Goal: Task Accomplishment & Management: Manage account settings

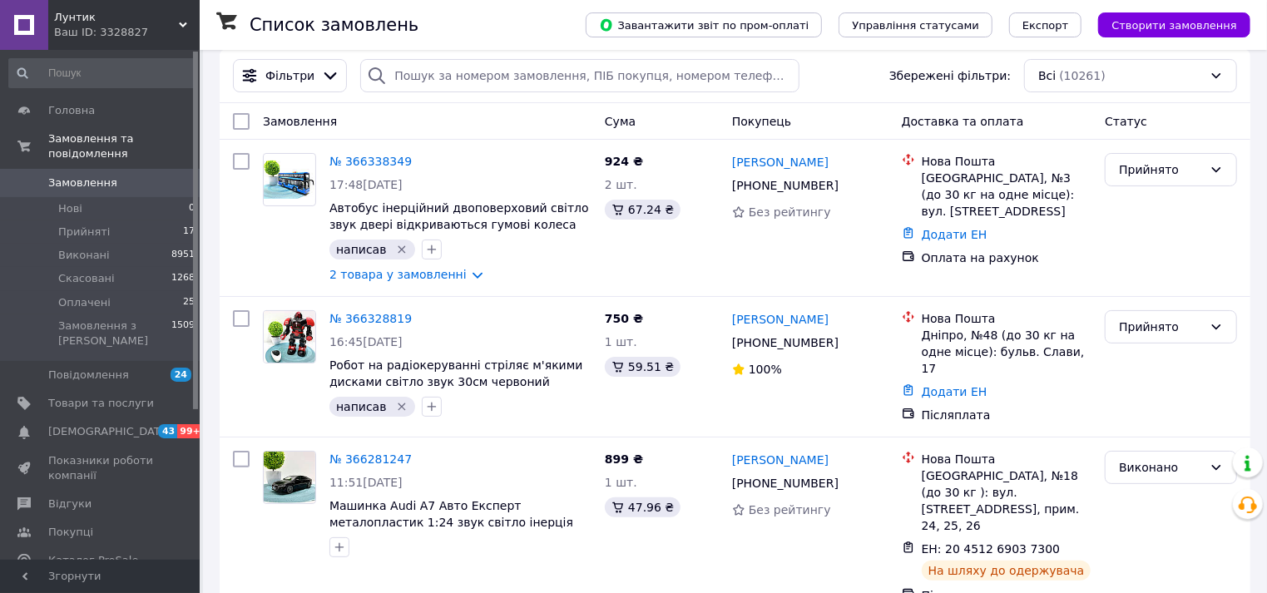
scroll to position [92, 0]
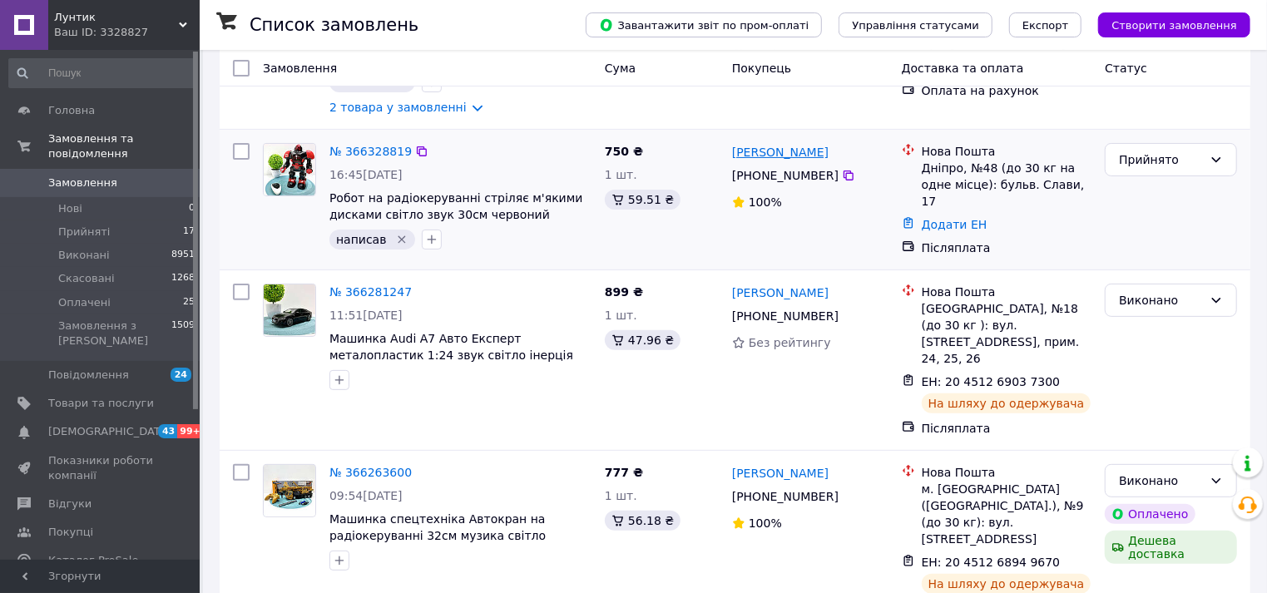
scroll to position [92, 0]
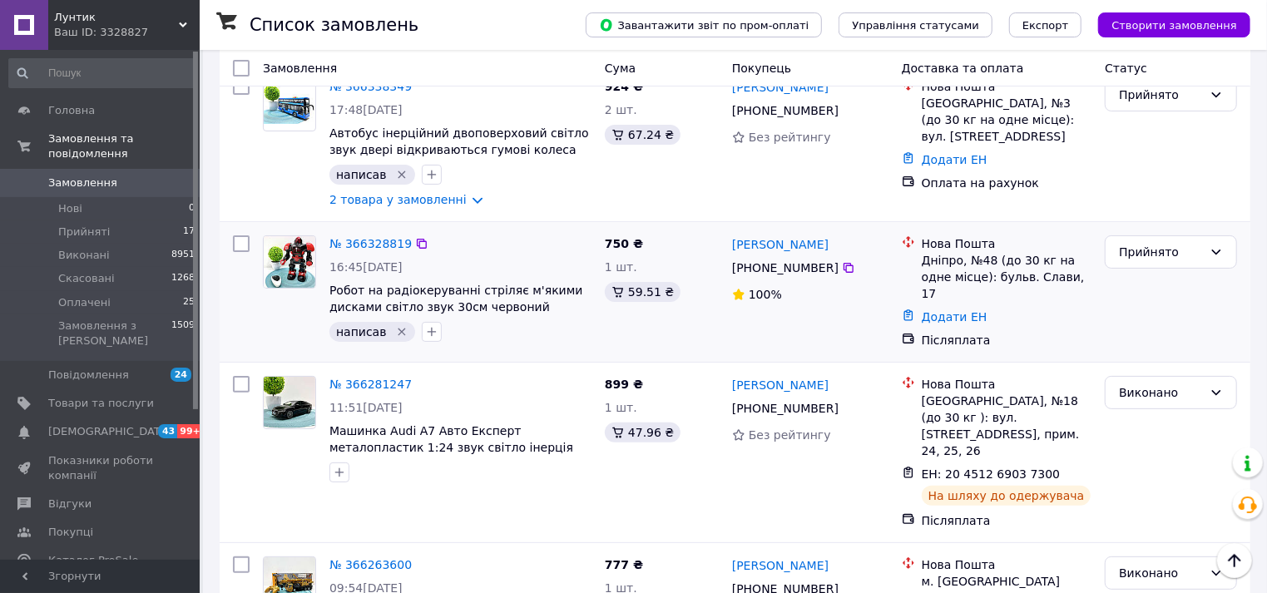
click at [399, 330] on icon "Видалити мітку" at bounding box center [402, 332] width 7 height 7
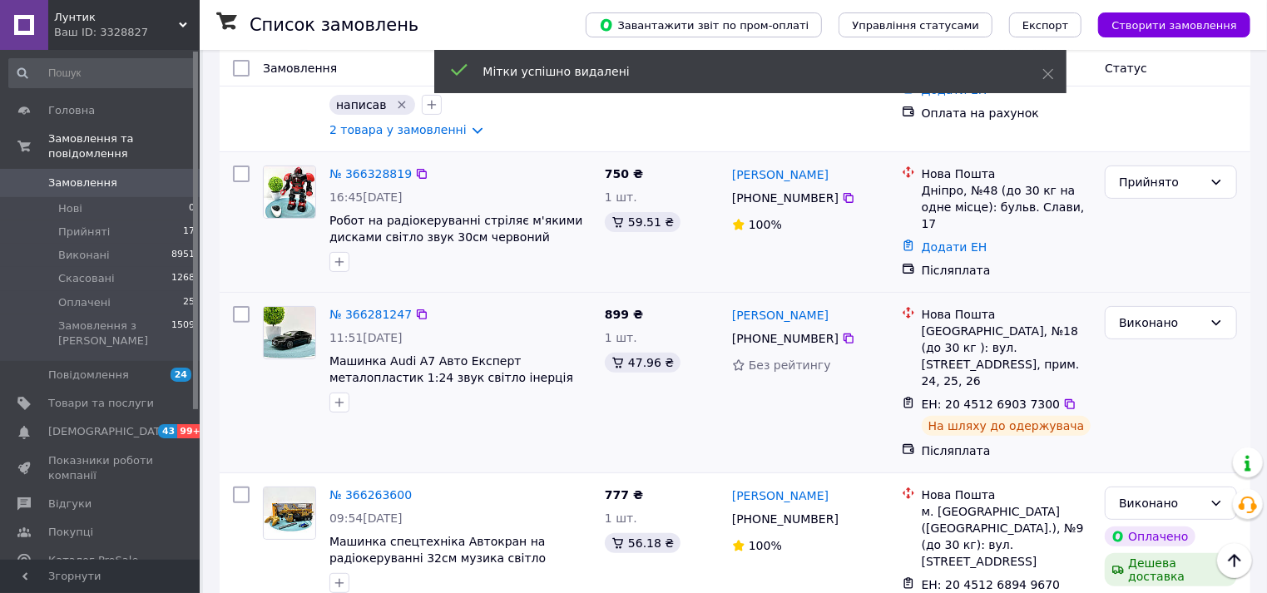
scroll to position [185, 0]
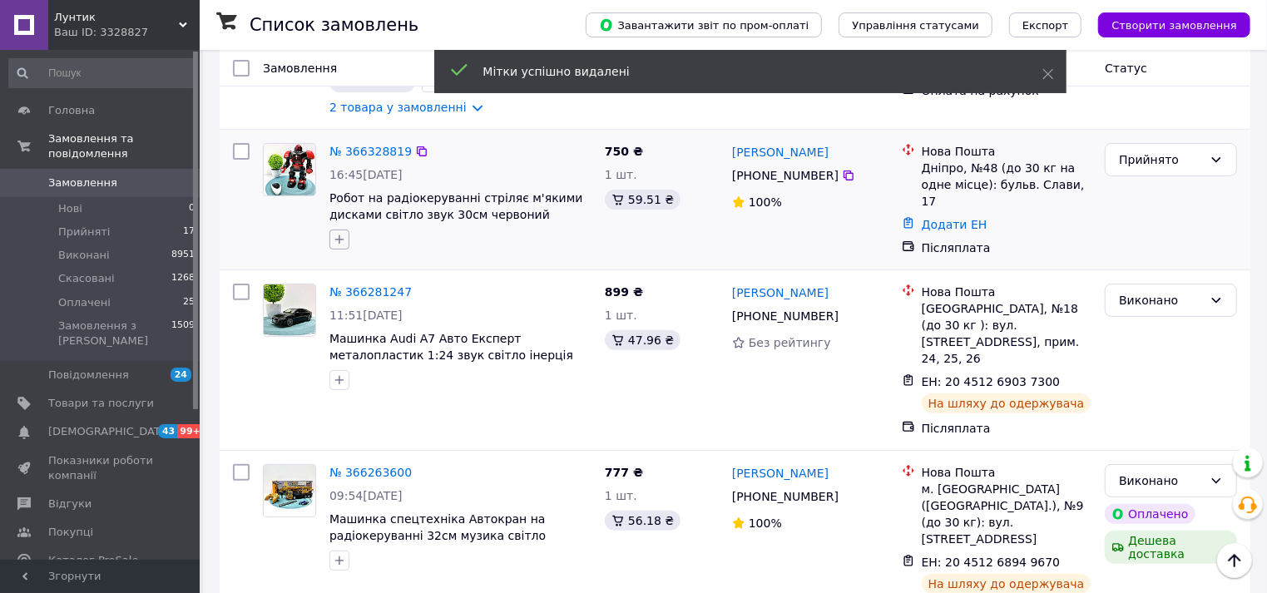
click at [337, 236] on icon "button" at bounding box center [339, 239] width 13 height 13
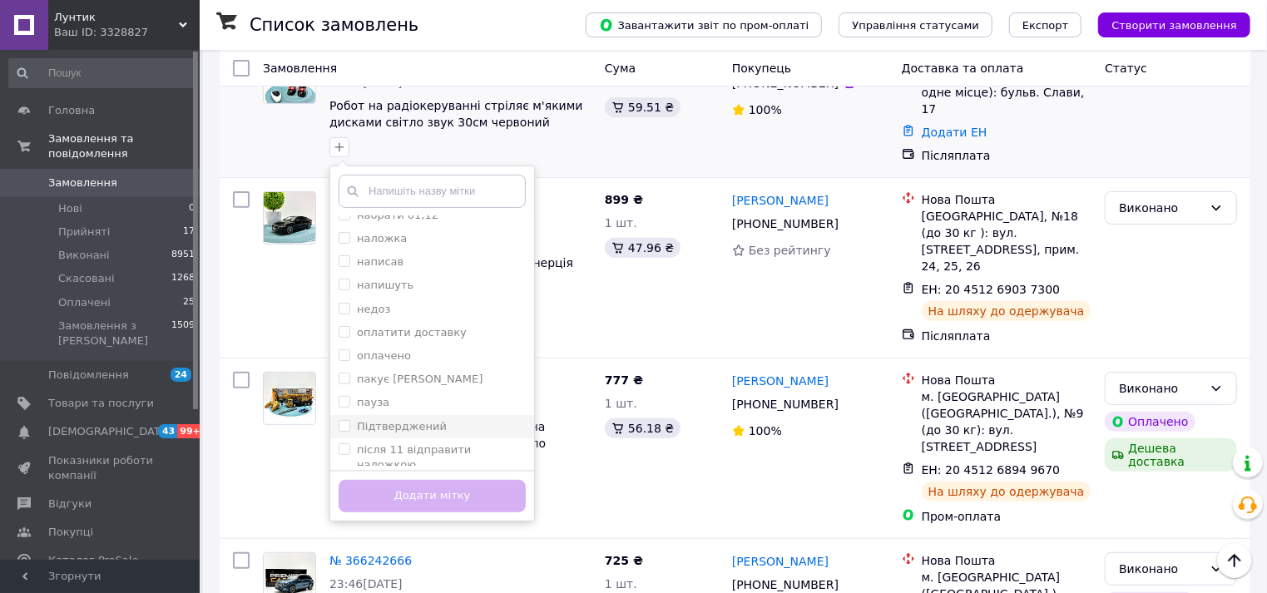
scroll to position [277, 0]
click at [410, 399] on label "Підтверджений" at bounding box center [402, 396] width 90 height 12
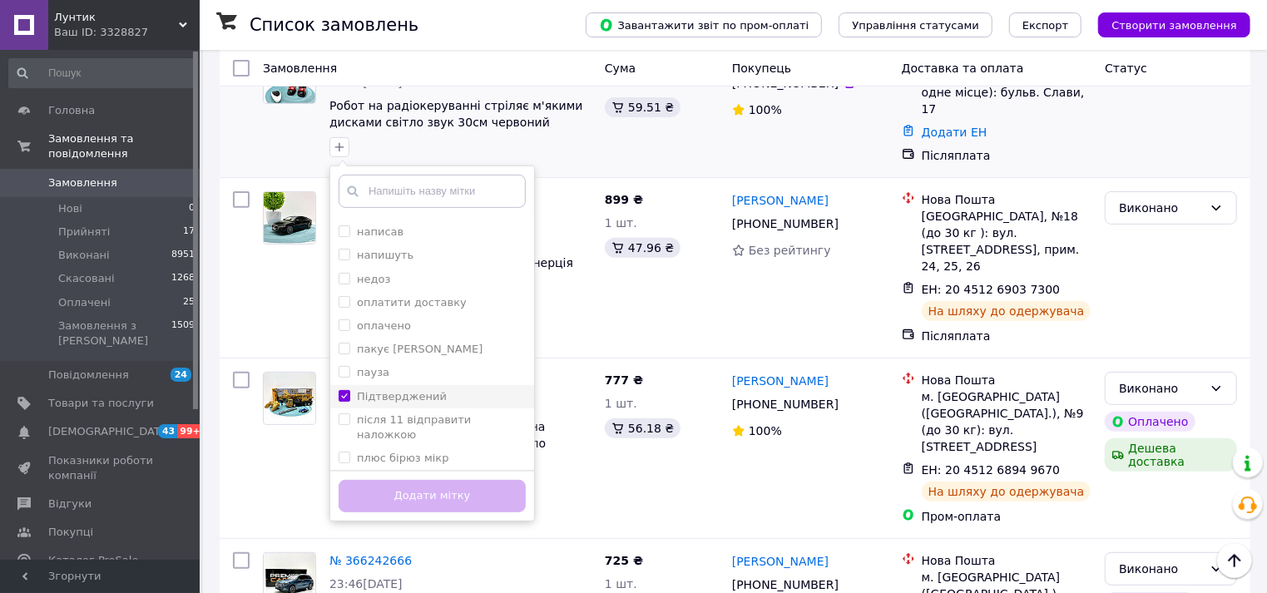
checkbox input "true"
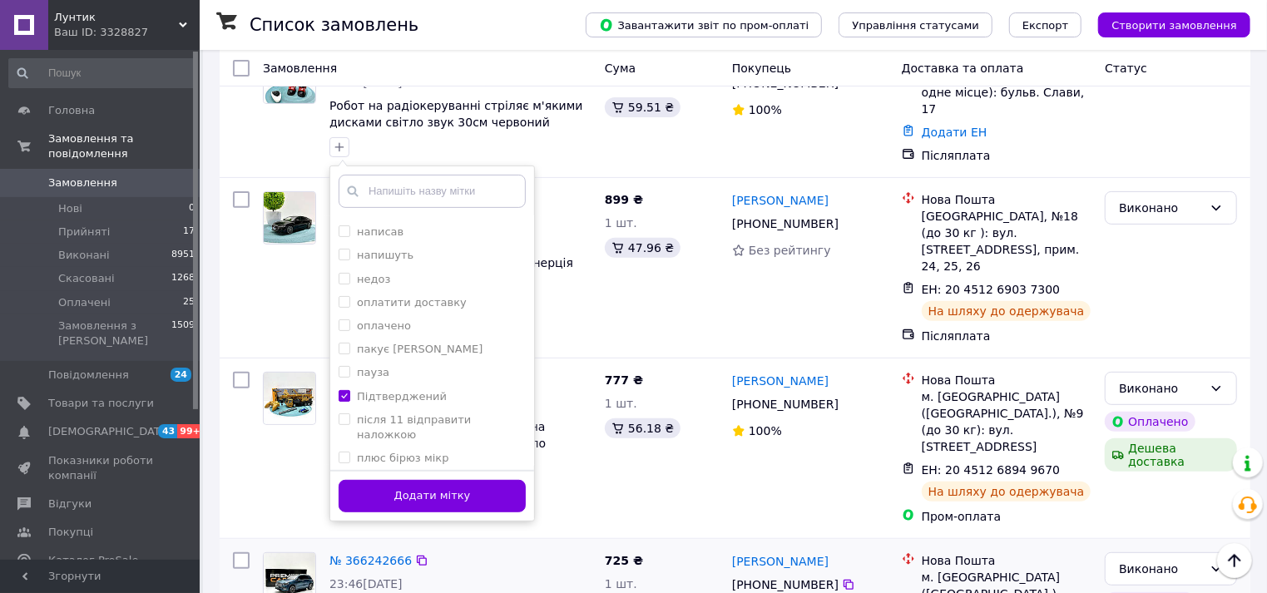
click at [412, 498] on button "Додати мітку" at bounding box center [432, 496] width 187 height 32
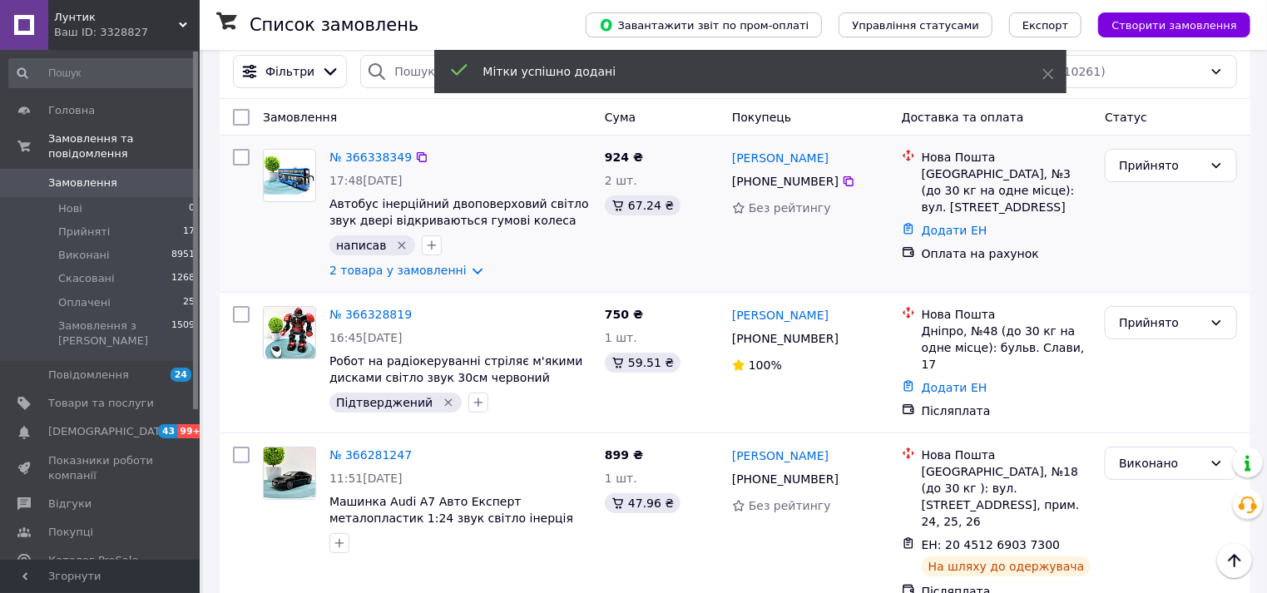
scroll to position [0, 0]
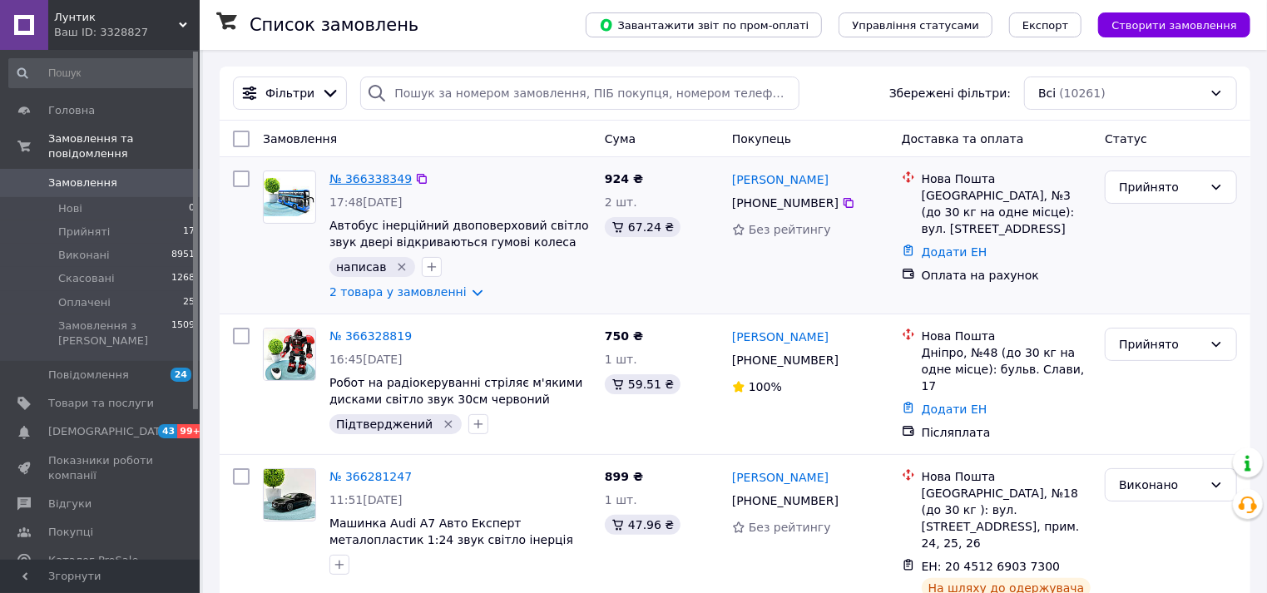
click at [380, 181] on link "№ 366338349" at bounding box center [371, 178] width 82 height 13
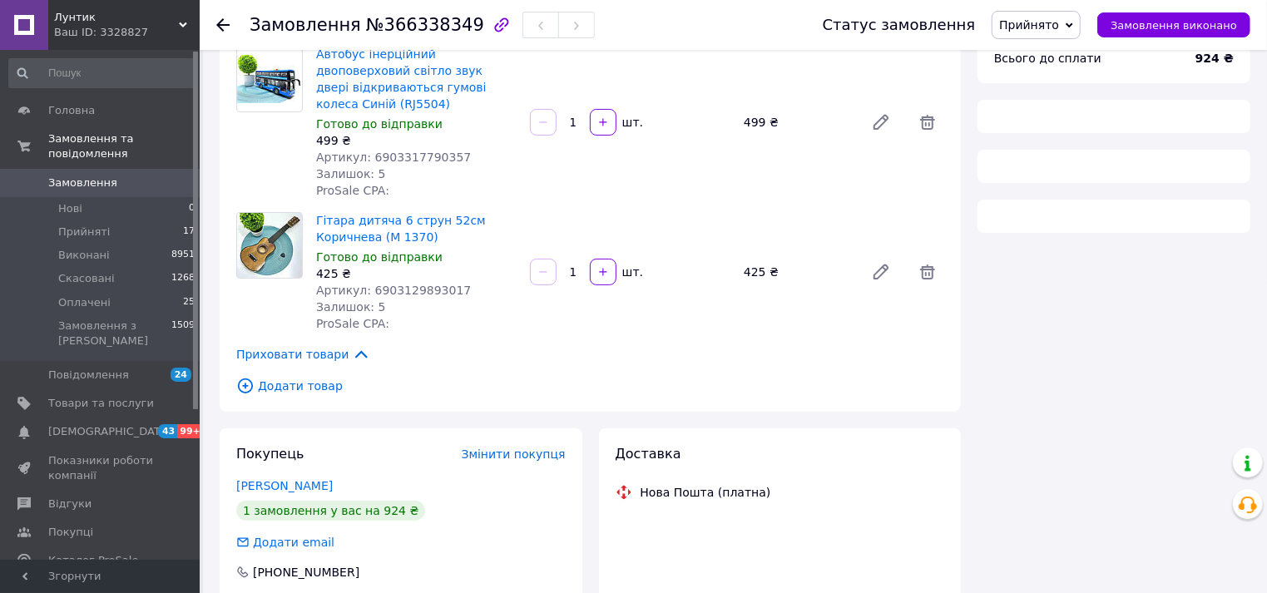
scroll to position [166, 0]
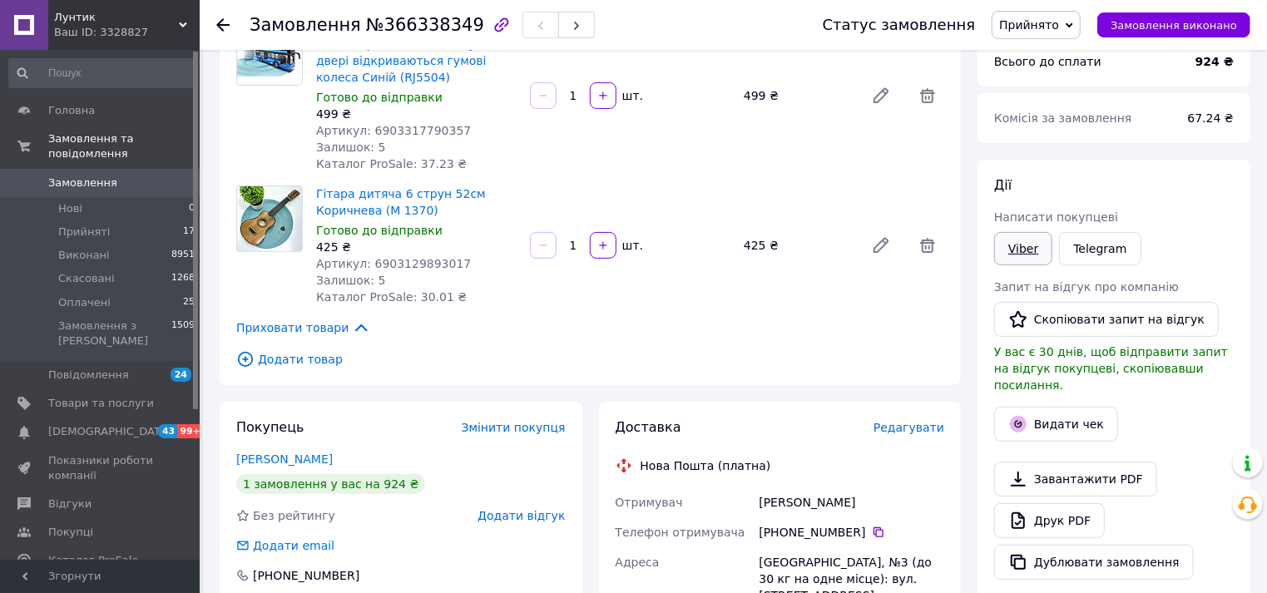
click at [1024, 244] on link "Viber" at bounding box center [1024, 248] width 58 height 33
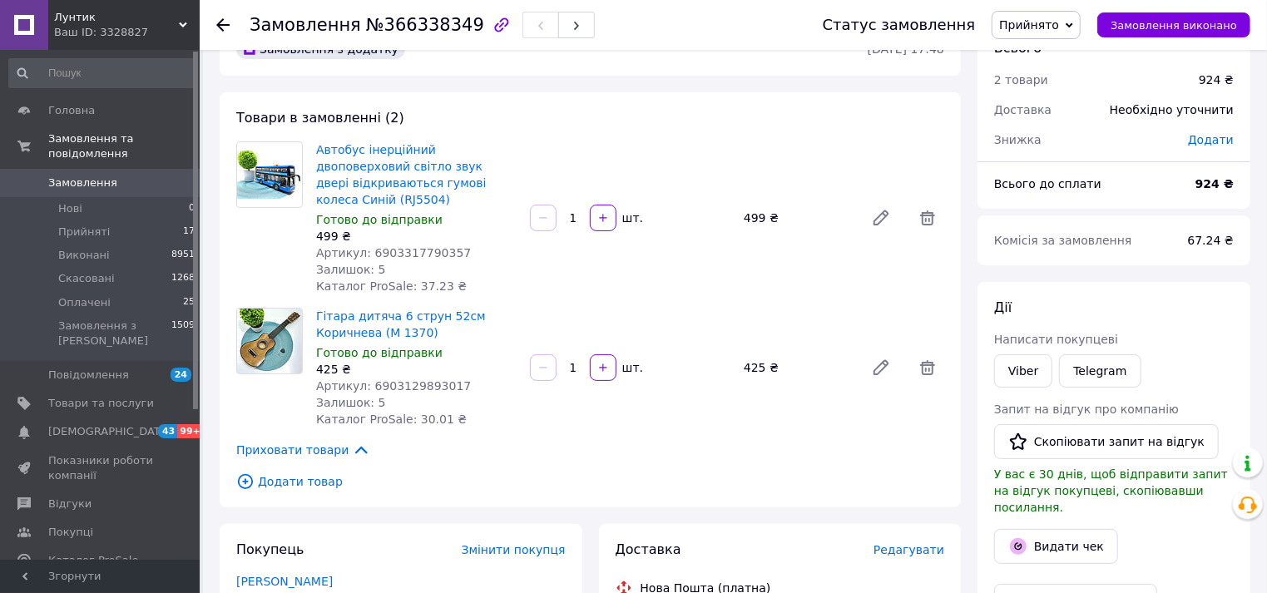
scroll to position [0, 0]
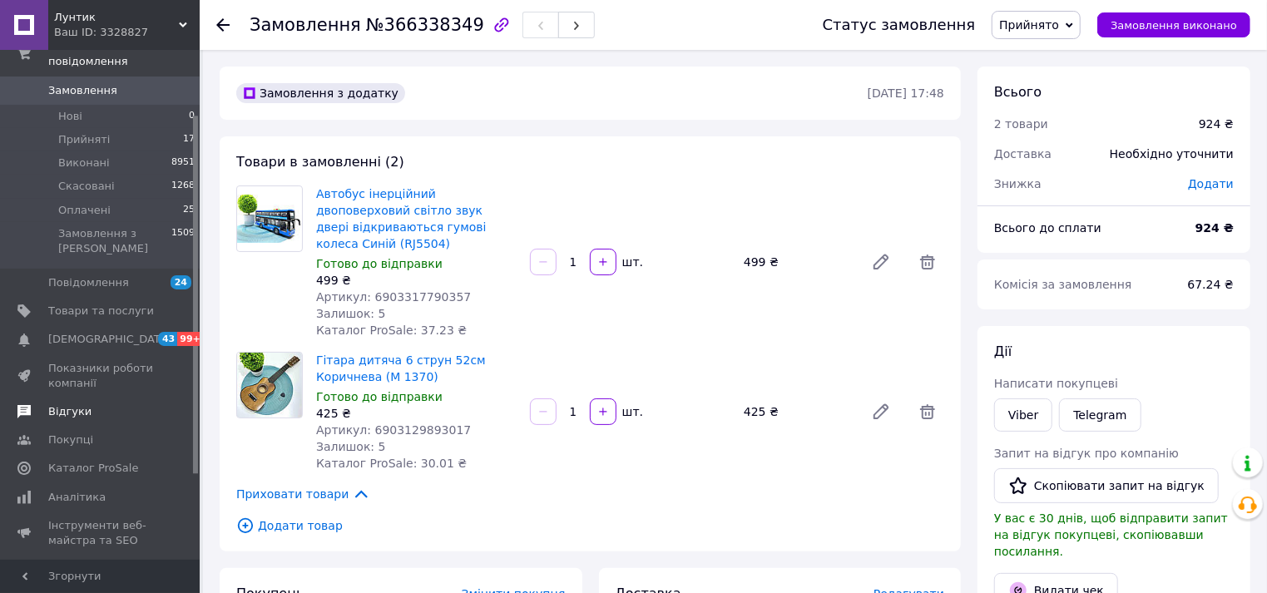
click at [101, 404] on span "Відгуки" at bounding box center [101, 411] width 106 height 15
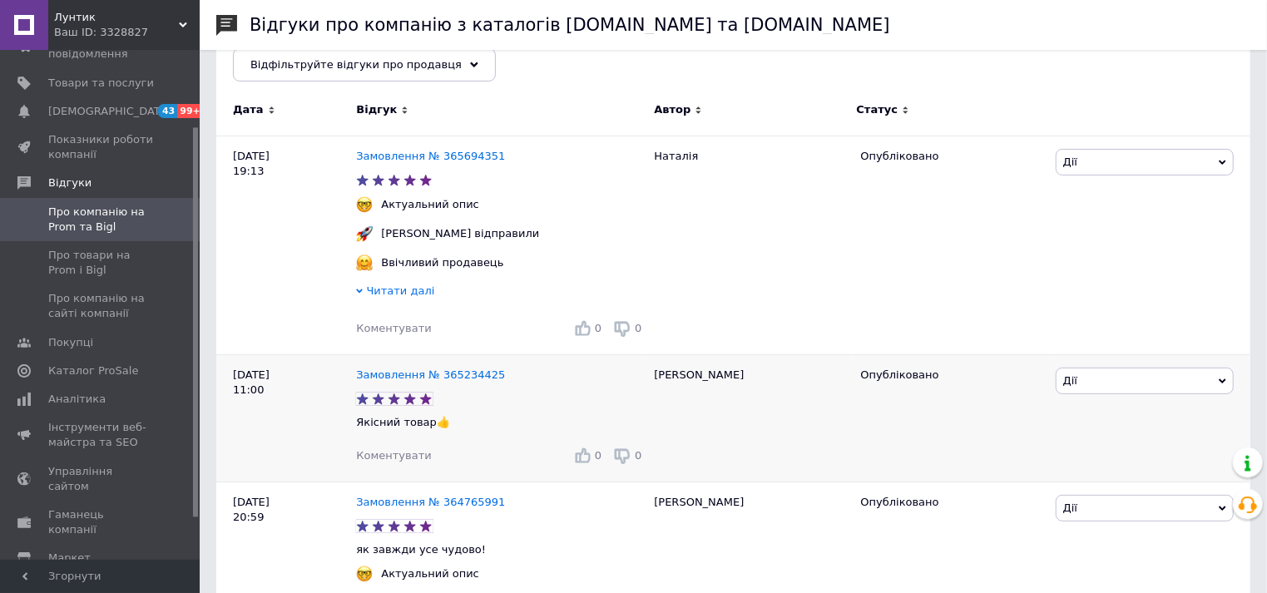
scroll to position [370, 0]
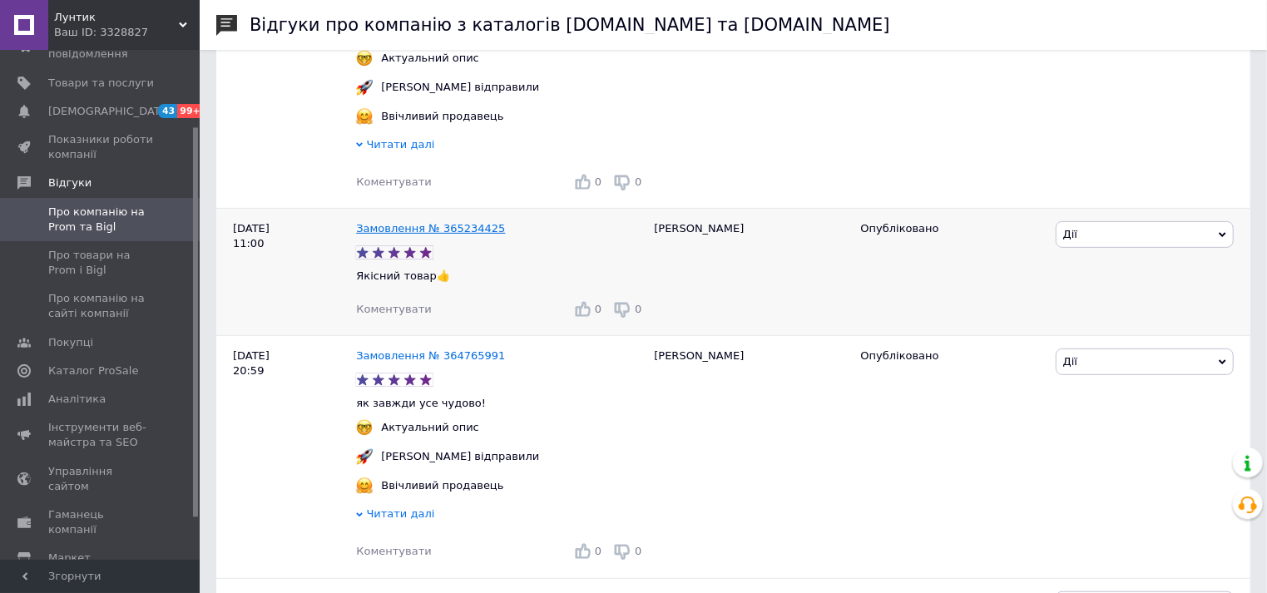
click at [460, 222] on link "Замовлення № 365234425" at bounding box center [430, 228] width 149 height 12
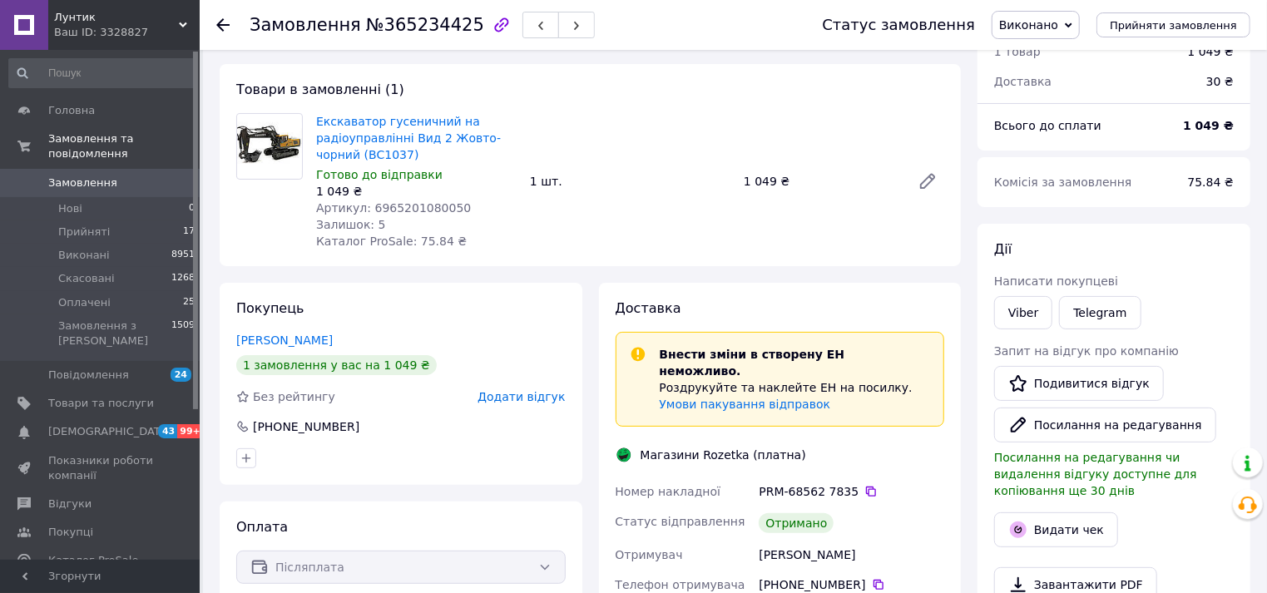
scroll to position [92, 0]
